Goal: Information Seeking & Learning: Find specific fact

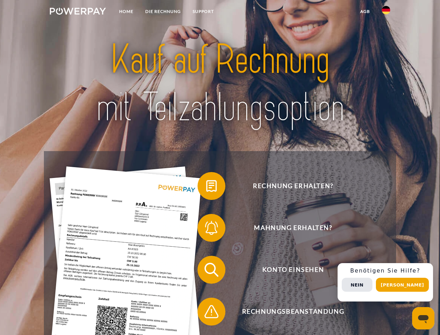
click at [78, 12] on img at bounding box center [78, 11] width 56 height 7
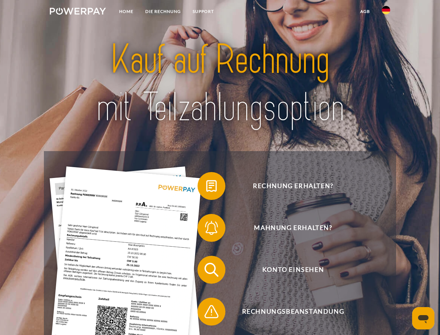
click at [386, 12] on img at bounding box center [386, 10] width 8 height 8
click at [365, 12] on link "agb" at bounding box center [366, 11] width 22 height 13
click at [206, 187] on span at bounding box center [201, 185] width 35 height 35
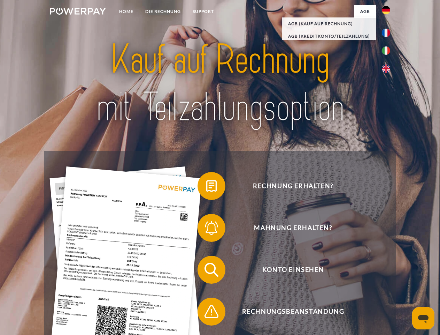
click at [206, 229] on div "Rechnung erhalten? Mahnung erhalten? Konto einsehen" at bounding box center [220, 290] width 352 height 279
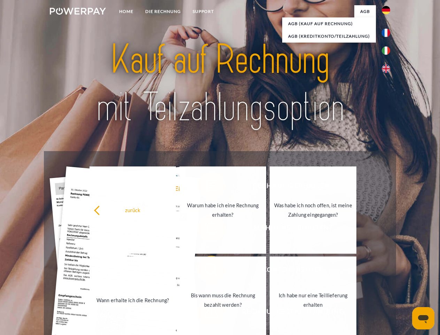
click at [206, 271] on link "Bis wann muss die Rechnung bezahlt werden?" at bounding box center [223, 299] width 87 height 87
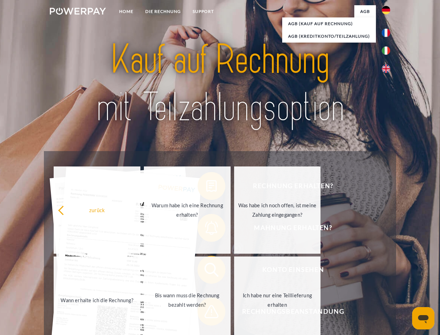
click at [206, 313] on span at bounding box center [201, 311] width 35 height 35
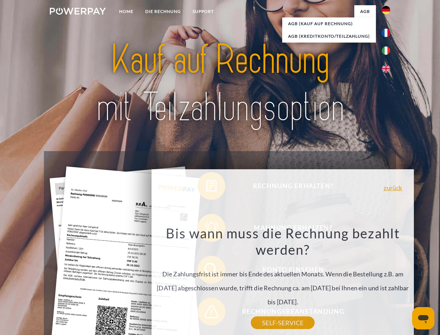
click at [388, 282] on div "Rechnung erhalten? Mahnung erhalten? Konto einsehen" at bounding box center [220, 290] width 352 height 279
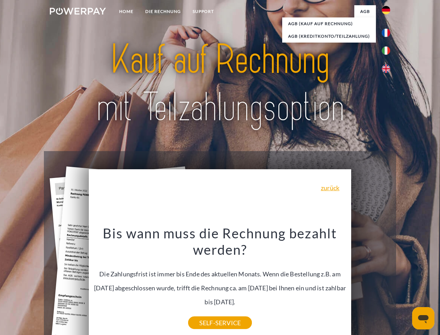
click at [371, 283] on span "Konto einsehen" at bounding box center [293, 270] width 171 height 28
click at [405, 285] on header "Home DIE RECHNUNG SUPPORT" at bounding box center [220, 240] width 440 height 481
